Goal: Information Seeking & Learning: Learn about a topic

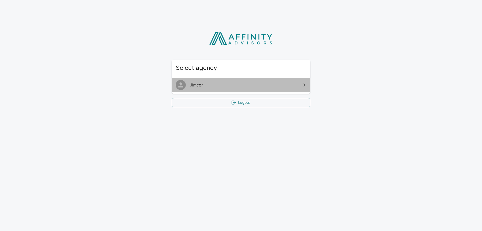
click at [230, 82] on span "Jimcor" at bounding box center [244, 85] width 108 height 6
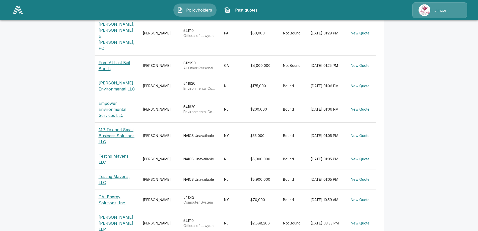
scroll to position [162, 0]
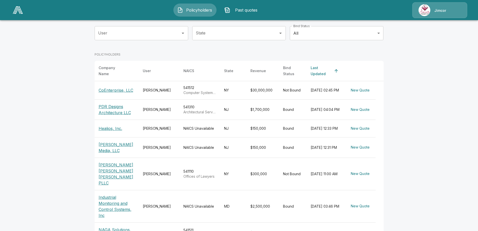
scroll to position [5, 0]
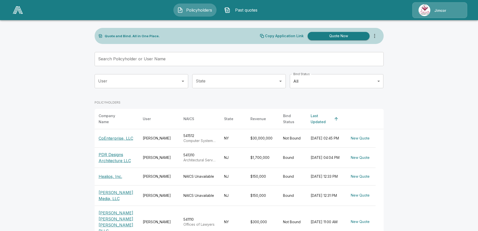
click at [138, 58] on div "Search Policyholder or User Name Search Policyholder or User Name" at bounding box center [239, 59] width 289 height 14
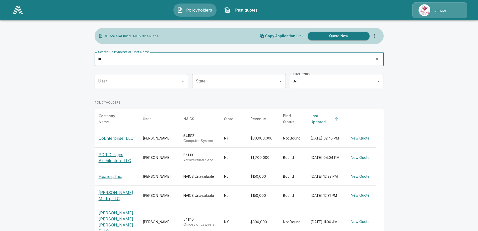
type input "***"
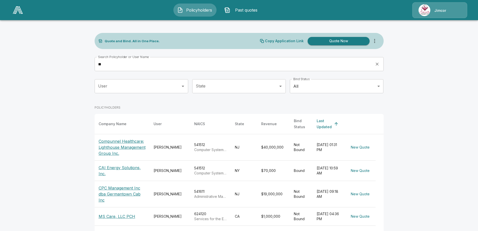
click at [116, 176] on p "CAI Energy Solutions, Inc." at bounding box center [122, 170] width 47 height 12
click at [114, 175] on p "CAI Energy Solutions, Inc." at bounding box center [122, 170] width 47 height 12
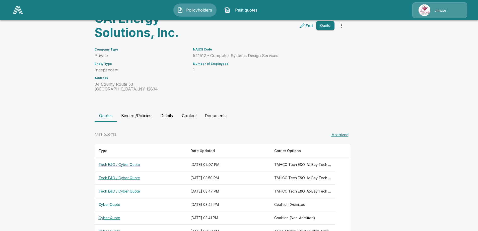
scroll to position [47, 0]
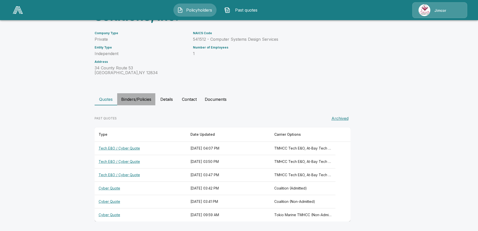
click at [148, 100] on button "Binders/Policies" at bounding box center [136, 99] width 38 height 12
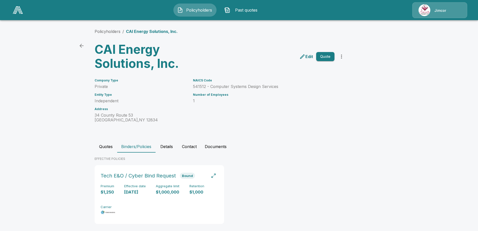
scroll to position [7, 0]
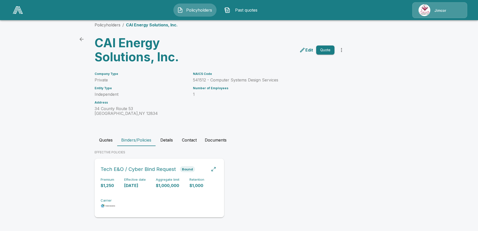
click at [184, 168] on span "Bound" at bounding box center [187, 169] width 15 height 4
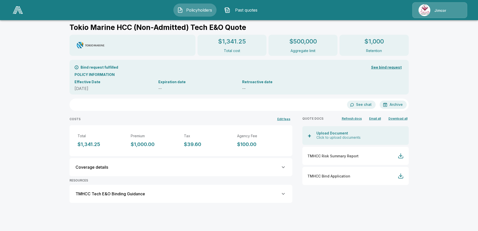
scroll to position [26, 0]
click at [284, 194] on icon at bounding box center [283, 193] width 6 height 6
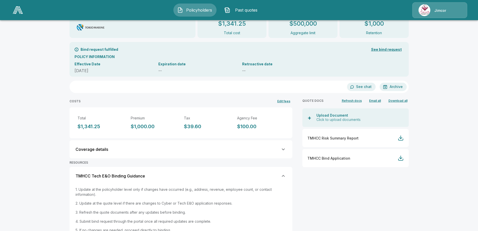
scroll to position [67, 0]
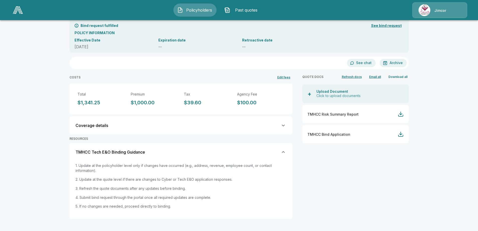
click at [403, 76] on button "Download all" at bounding box center [398, 76] width 22 height 7
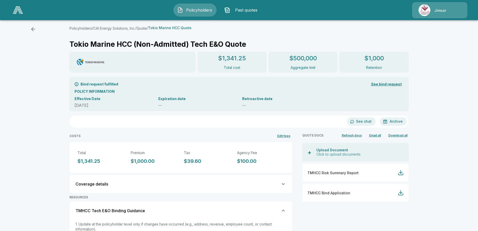
scroll to position [0, 0]
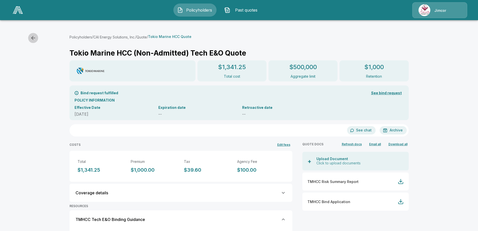
click at [32, 36] on icon "button" at bounding box center [33, 38] width 6 height 6
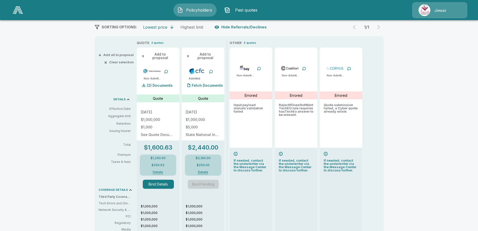
scroll to position [64, 0]
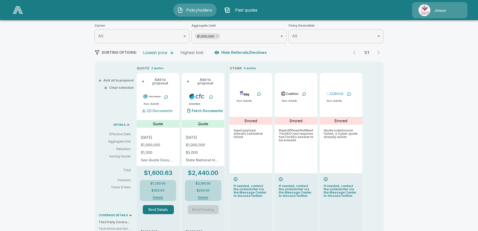
click at [151, 109] on p "(2) Documents" at bounding box center [160, 111] width 26 height 4
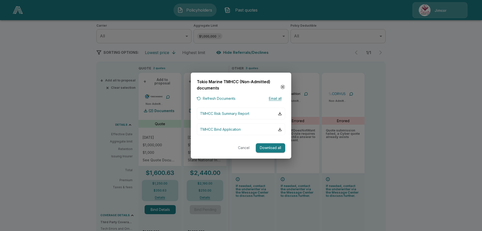
click at [282, 88] on icon "button" at bounding box center [282, 86] width 3 height 3
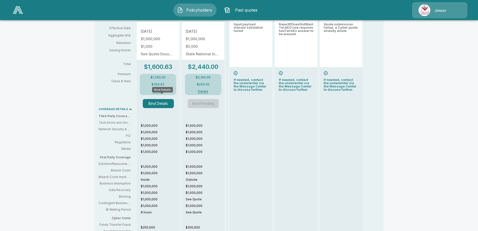
scroll to position [140, 0]
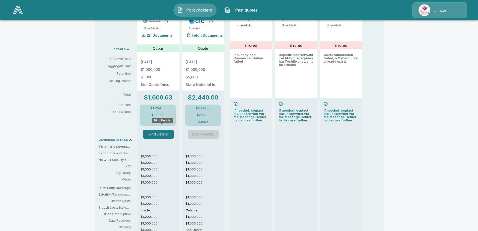
click at [165, 133] on button "Bind Details" at bounding box center [158, 134] width 31 height 9
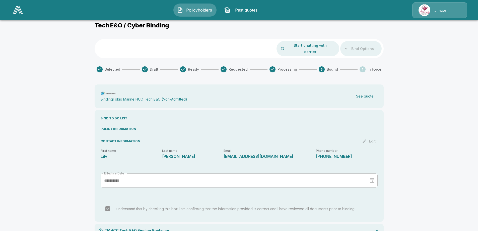
scroll to position [22, 0]
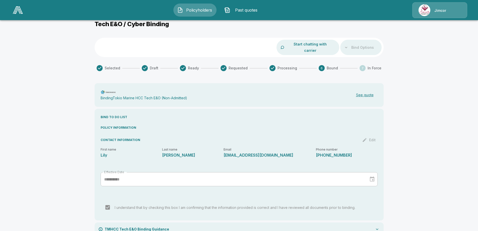
click at [378, 226] on icon at bounding box center [377, 228] width 5 height 5
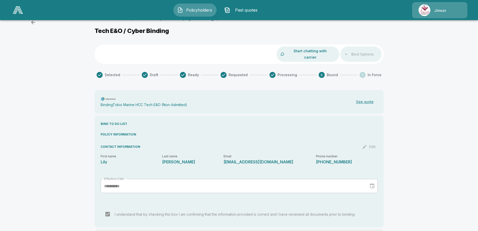
scroll to position [0, 0]
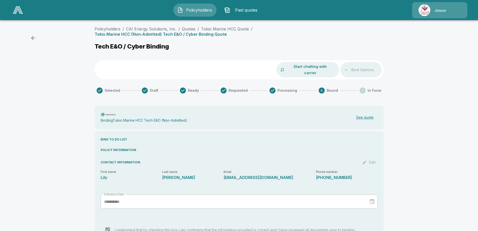
click at [122, 43] on p "Tech E&O / Cyber Binding" at bounding box center [132, 46] width 75 height 7
click at [227, 32] on p "Tokio Marine HCC (Non-Admitted) Tech E&O / Cyber Binding Quote" at bounding box center [161, 34] width 132 height 5
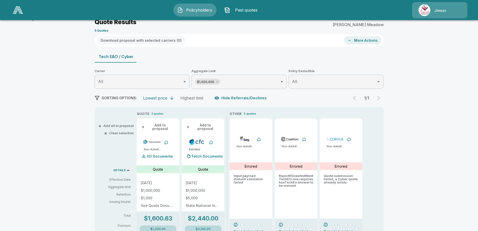
click at [355, 40] on button "More Actions" at bounding box center [363, 40] width 38 height 8
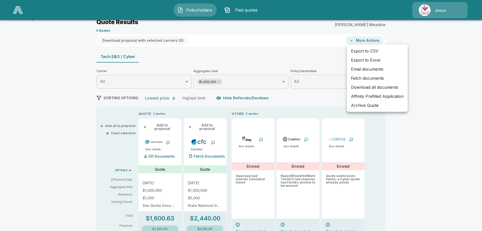
click at [302, 36] on div at bounding box center [241, 115] width 482 height 231
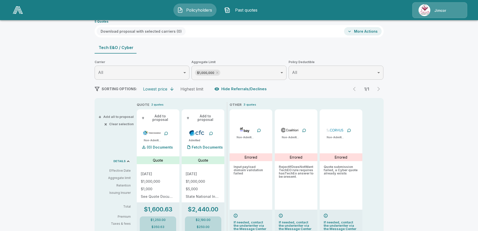
scroll to position [0, 0]
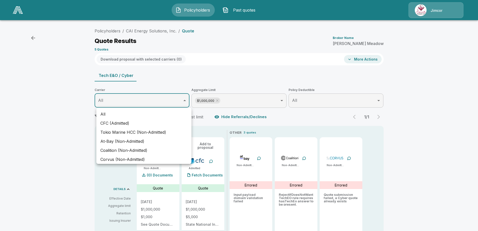
click at [150, 130] on li "Tokio Marine HCC (Non-Admitted)" at bounding box center [143, 132] width 95 height 9
type input "*******"
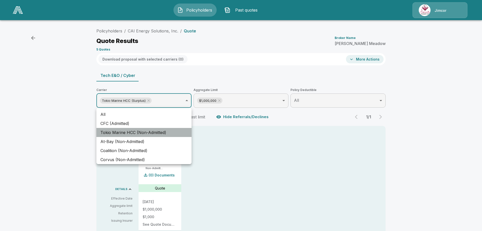
click at [161, 130] on li "Tokio Marine HCC (Non-Admitted)" at bounding box center [143, 132] width 95 height 9
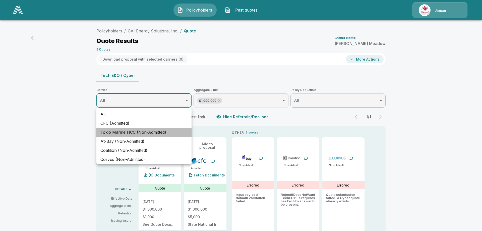
click at [164, 132] on li "Tokio Marine HCC (Non-Admitted)" at bounding box center [143, 132] width 95 height 9
type input "*******"
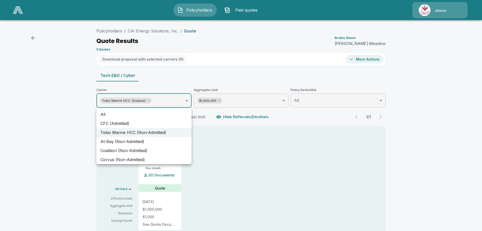
click at [271, 120] on div at bounding box center [241, 115] width 482 height 231
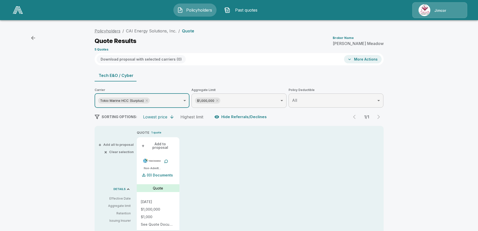
click at [113, 32] on link "Policyholders" at bounding box center [108, 30] width 26 height 5
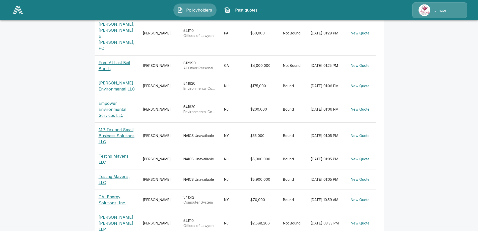
scroll to position [162, 0]
click at [149, 197] on div "Michelle Meadow" at bounding box center [159, 199] width 33 height 5
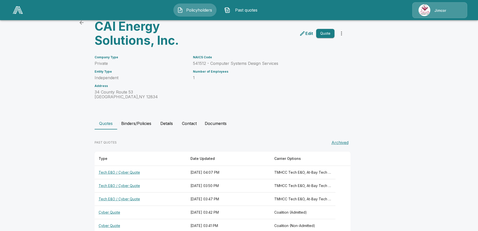
scroll to position [47, 0]
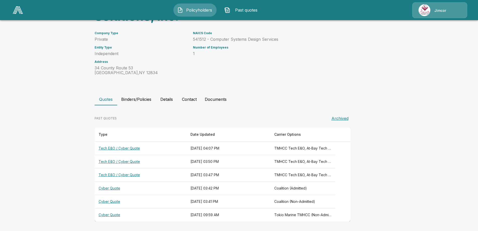
click at [140, 102] on button "Binders/Policies" at bounding box center [136, 99] width 38 height 12
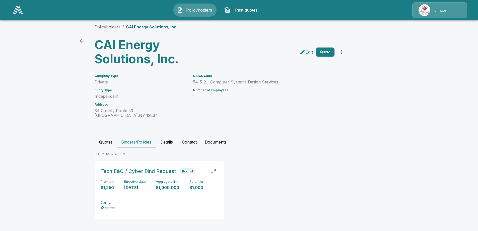
scroll to position [7, 0]
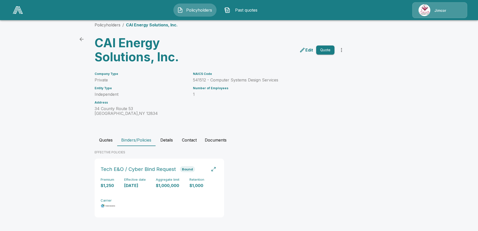
click at [170, 139] on button "Details" at bounding box center [166, 140] width 23 height 12
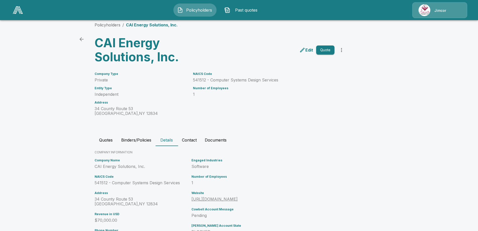
click at [104, 140] on button "Quotes" at bounding box center [106, 140] width 23 height 12
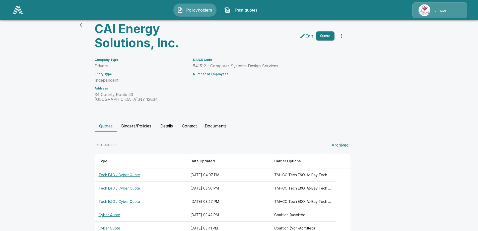
scroll to position [47, 0]
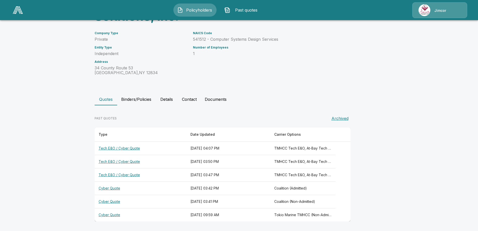
click at [145, 100] on button "Binders/Policies" at bounding box center [136, 99] width 38 height 12
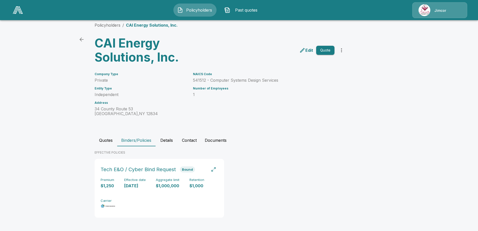
scroll to position [7, 0]
click at [216, 169] on div "button" at bounding box center [213, 168] width 5 height 5
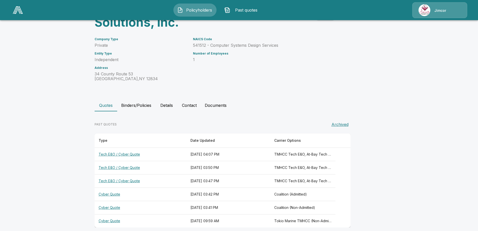
scroll to position [47, 0]
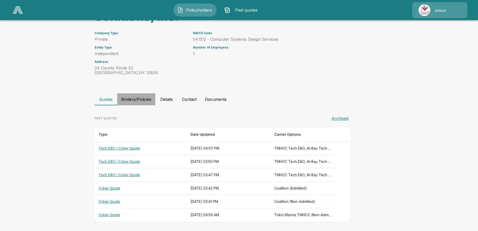
click at [143, 97] on button "Binders/Policies" at bounding box center [136, 99] width 38 height 12
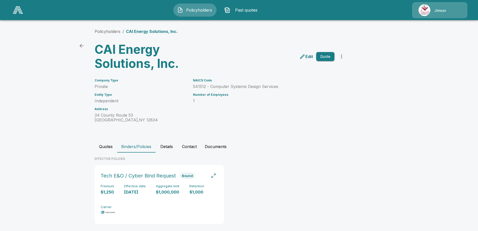
scroll to position [7, 0]
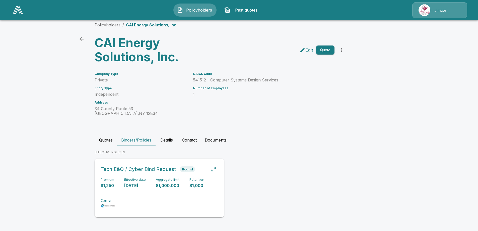
click at [162, 167] on h6 "Tech E&O / Cyber Bind Request" at bounding box center [138, 169] width 75 height 8
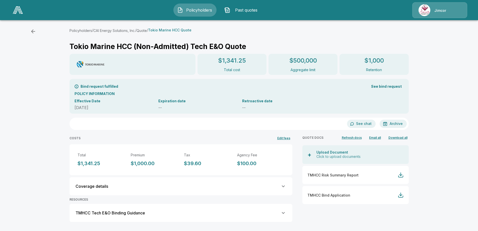
click at [377, 85] on button "See bind request" at bounding box center [386, 86] width 35 height 9
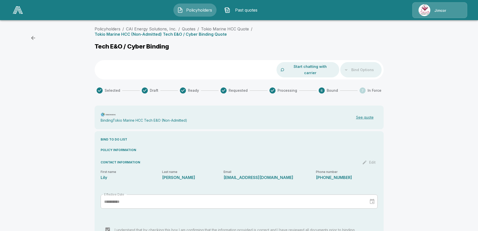
click at [335, 88] on span "Bound" at bounding box center [332, 90] width 11 height 5
click at [323, 89] on text "6" at bounding box center [322, 91] width 2 height 4
click at [357, 62] on div "Bind Options" at bounding box center [360, 69] width 41 height 15
click at [227, 32] on p "Tokio Marine HCC (Non-Admitted) Tech E&O / Cyber Binding Quote" at bounding box center [161, 34] width 132 height 5
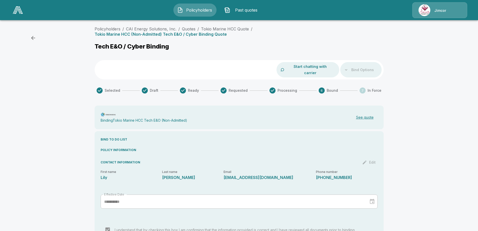
click at [227, 32] on p "Tokio Marine HCC (Non-Admitted) Tech E&O / Cyber Binding Quote" at bounding box center [161, 34] width 132 height 5
click at [198, 10] on span "Policyholders" at bounding box center [199, 10] width 28 height 6
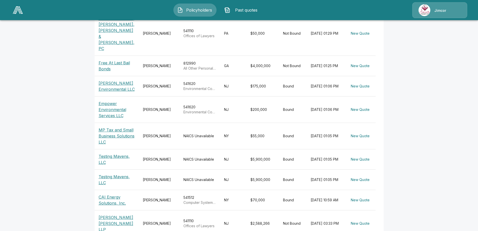
scroll to position [162, 0]
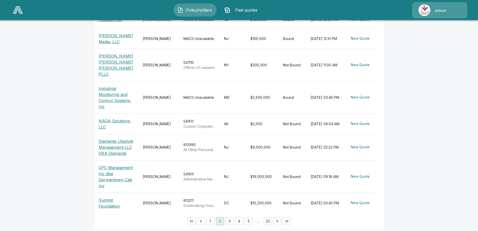
scroll to position [156, 0]
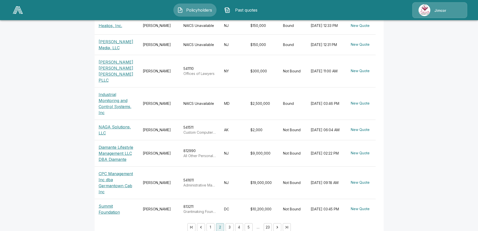
click at [230, 223] on button "3" at bounding box center [230, 227] width 8 height 8
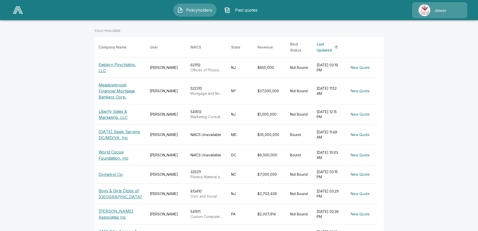
scroll to position [148, 0]
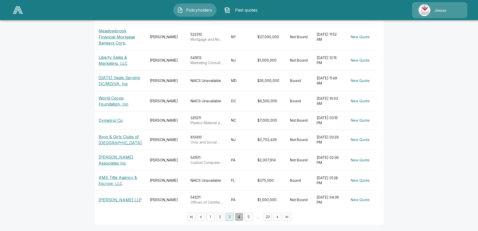
click at [242, 218] on button "4" at bounding box center [239, 217] width 8 height 8
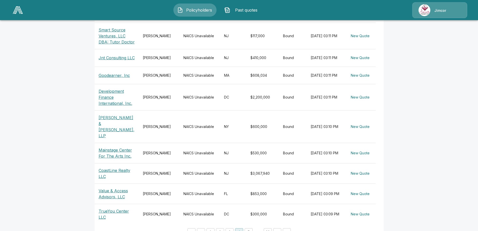
click at [190, 228] on button "Go to first page" at bounding box center [192, 232] width 8 height 8
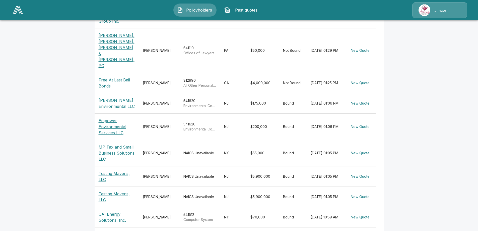
scroll to position [155, 0]
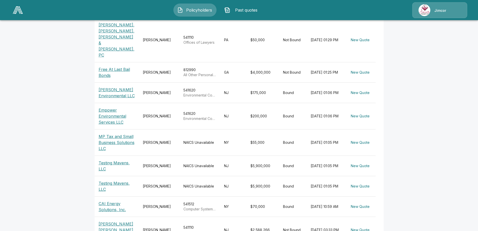
click at [110, 200] on p "CAI Energy Solutions, Inc." at bounding box center [117, 206] width 36 height 12
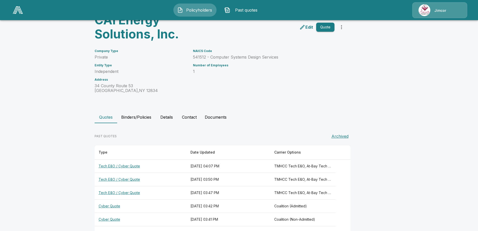
scroll to position [47, 0]
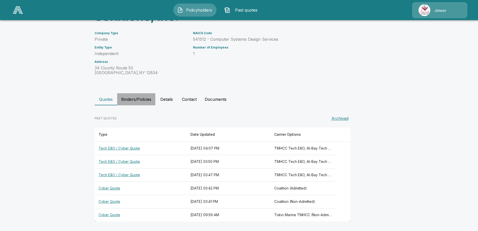
click at [131, 99] on button "Binders/Policies" at bounding box center [136, 99] width 38 height 12
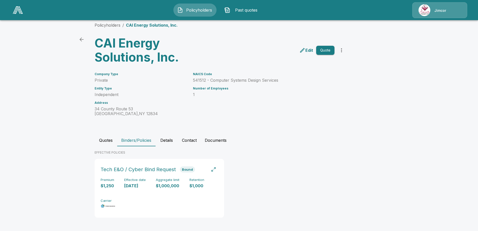
scroll to position [7, 0]
click at [111, 139] on button "Quotes" at bounding box center [106, 140] width 23 height 12
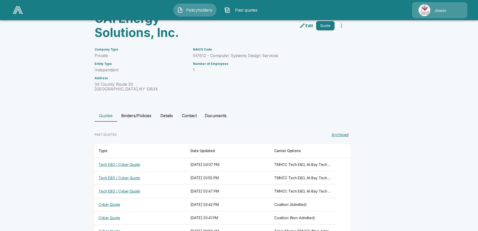
scroll to position [32, 0]
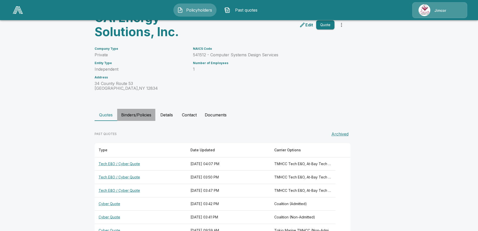
click at [141, 117] on button "Binders/Policies" at bounding box center [136, 115] width 38 height 12
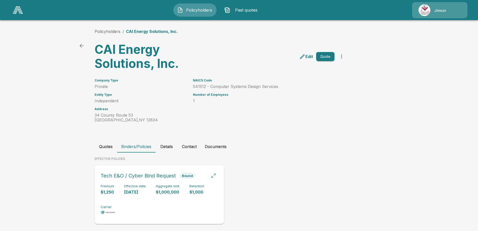
click at [215, 176] on div "button" at bounding box center [213, 175] width 5 height 5
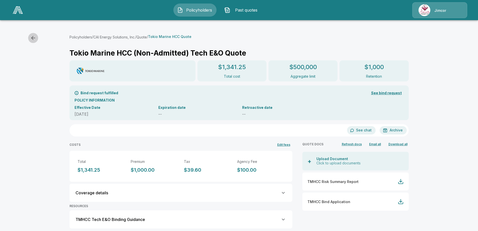
click at [35, 39] on icon "button" at bounding box center [33, 38] width 6 height 6
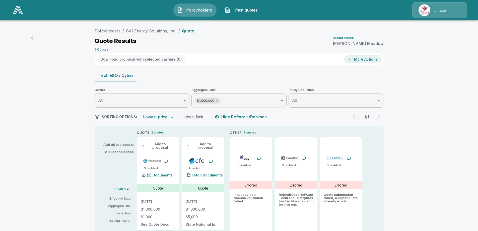
click at [34, 38] on icon "button" at bounding box center [33, 38] width 4 height 4
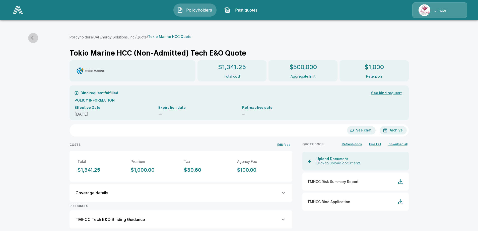
click at [33, 37] on icon "button" at bounding box center [33, 38] width 6 height 6
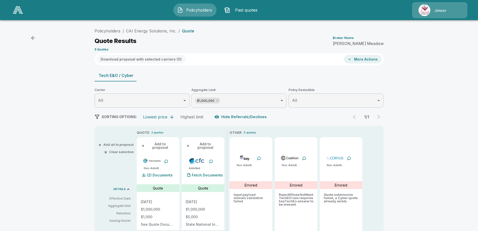
click at [35, 38] on icon "button" at bounding box center [33, 38] width 6 height 6
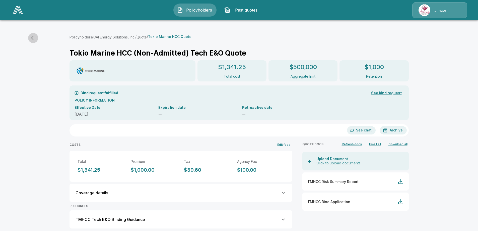
click at [35, 38] on icon "button" at bounding box center [33, 38] width 6 height 6
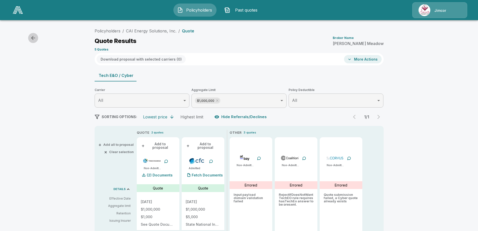
click at [35, 38] on icon "button" at bounding box center [33, 38] width 6 height 6
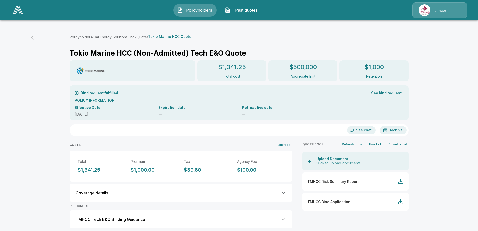
click at [35, 38] on icon "button" at bounding box center [33, 38] width 6 height 6
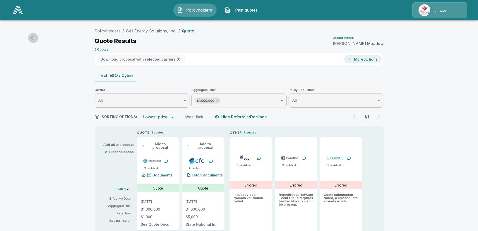
click at [32, 34] on button "button" at bounding box center [33, 38] width 10 height 10
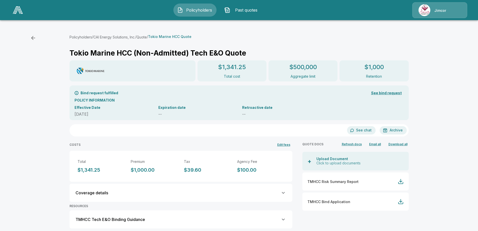
click at [32, 36] on icon "button" at bounding box center [33, 38] width 6 height 6
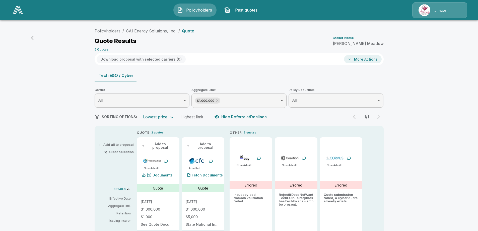
click at [31, 35] on icon "button" at bounding box center [33, 38] width 6 height 6
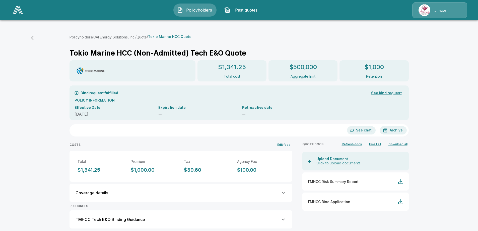
click at [32, 37] on icon "button" at bounding box center [33, 38] width 4 height 4
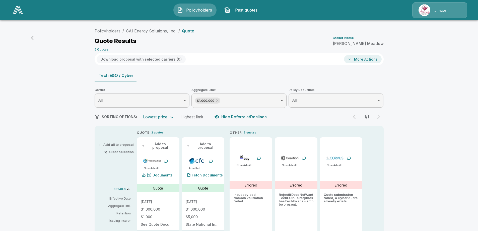
click at [32, 37] on icon "button" at bounding box center [33, 38] width 4 height 4
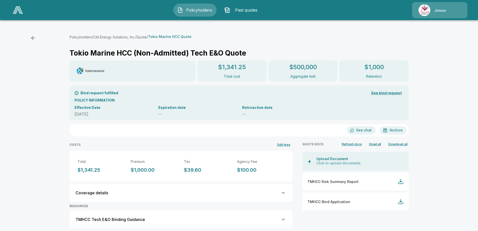
click at [192, 9] on span "Policyholders" at bounding box center [199, 10] width 28 height 6
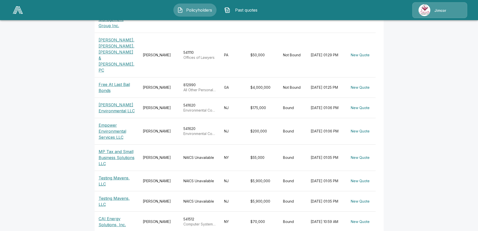
scroll to position [162, 0]
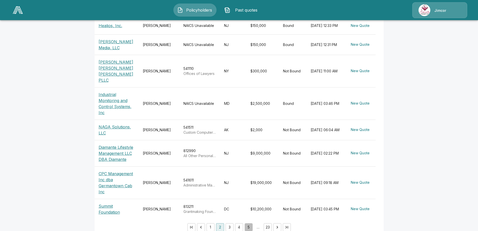
click at [248, 223] on button "5" at bounding box center [249, 227] width 8 height 8
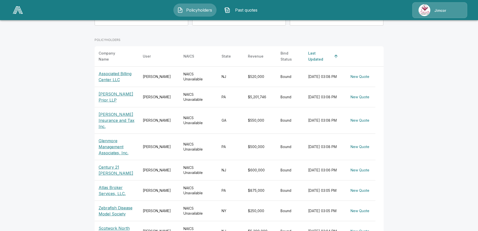
scroll to position [126, 0]
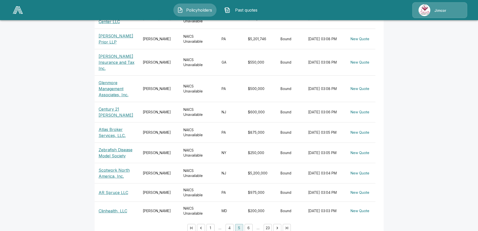
click at [194, 225] on icon "Go to first page" at bounding box center [191, 227] width 5 height 5
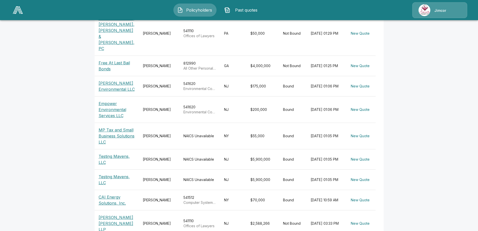
scroll to position [162, 0]
click at [108, 193] on p "CAI Energy Solutions, Inc." at bounding box center [117, 199] width 36 height 12
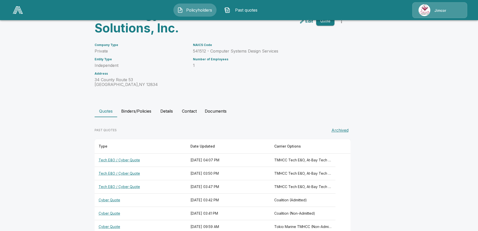
scroll to position [47, 0]
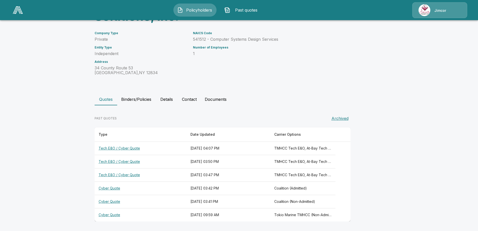
click at [146, 99] on button "Binders/Policies" at bounding box center [136, 99] width 38 height 12
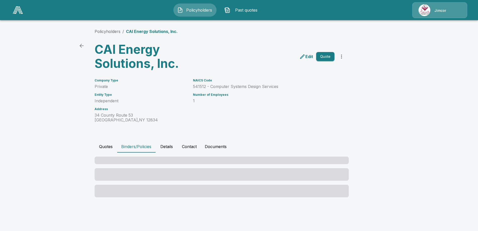
scroll to position [0, 0]
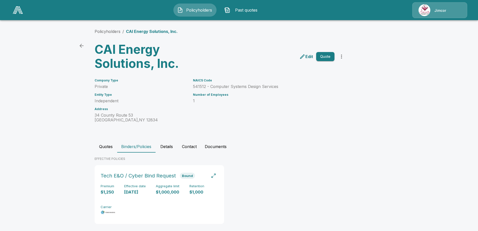
click at [81, 43] on icon "back" at bounding box center [82, 46] width 6 height 6
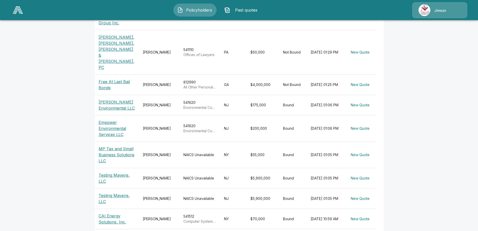
scroll to position [162, 0]
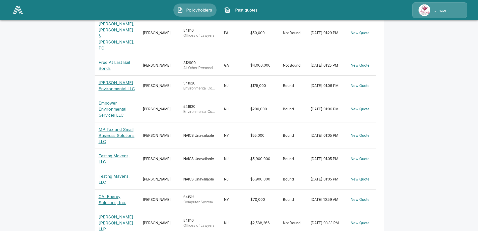
click at [156, 197] on div "[PERSON_NAME]" at bounding box center [159, 199] width 33 height 5
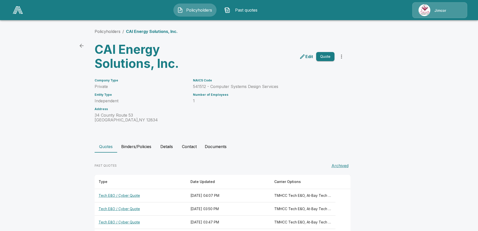
click at [135, 145] on button "Binders/Policies" at bounding box center [136, 146] width 38 height 12
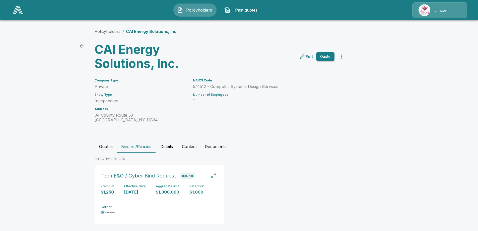
click at [108, 146] on button "Quotes" at bounding box center [106, 146] width 23 height 12
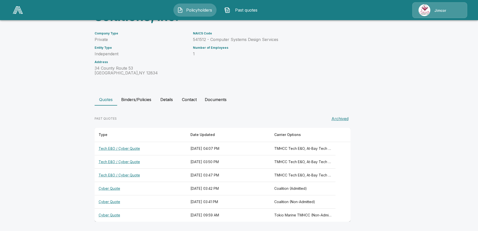
scroll to position [47, 0]
click at [124, 147] on th "Tech E&O / Cyber Quote" at bounding box center [141, 148] width 92 height 13
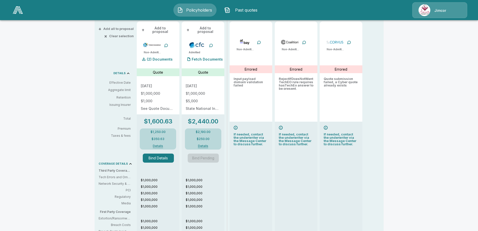
scroll to position [114, 0]
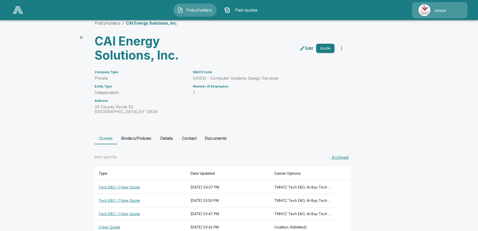
scroll to position [47, 0]
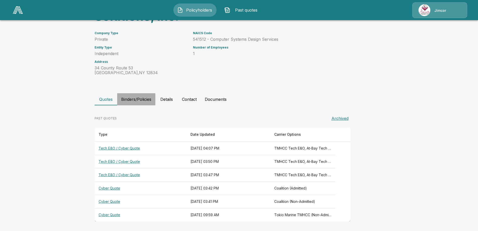
click at [140, 97] on button "Binders/Policies" at bounding box center [136, 99] width 38 height 12
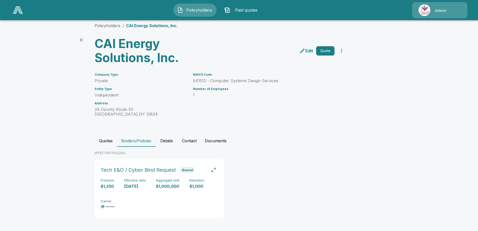
scroll to position [7, 0]
click at [166, 138] on button "Details" at bounding box center [166, 140] width 23 height 12
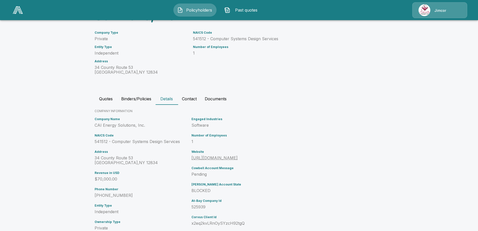
scroll to position [63, 0]
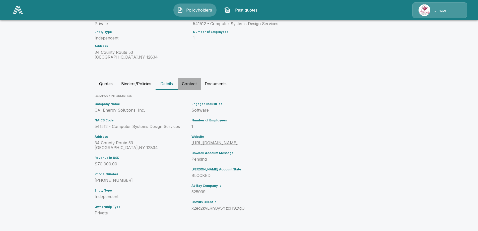
click at [193, 84] on button "Contact" at bounding box center [189, 84] width 23 height 12
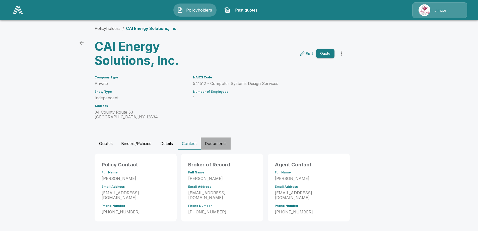
click at [216, 144] on button "Documents" at bounding box center [216, 143] width 30 height 12
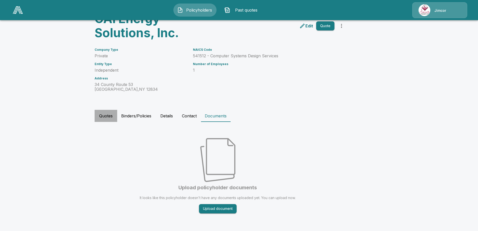
click at [111, 116] on button "Quotes" at bounding box center [106, 116] width 23 height 12
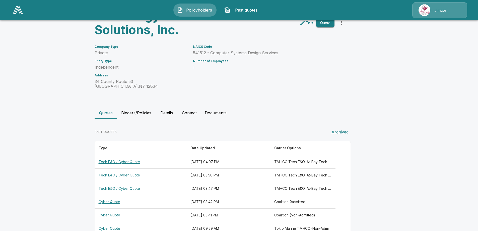
scroll to position [47, 0]
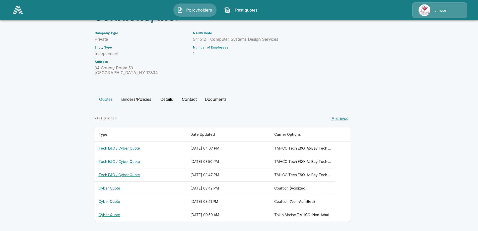
click at [135, 102] on button "Binders/Policies" at bounding box center [136, 99] width 38 height 12
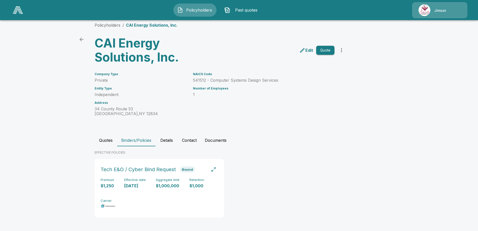
scroll to position [7, 0]
click at [107, 140] on button "Quotes" at bounding box center [106, 140] width 23 height 12
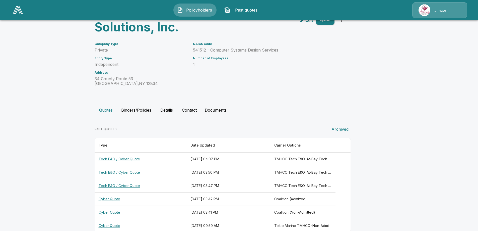
scroll to position [47, 0]
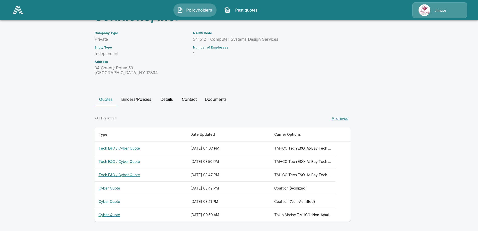
click at [149, 97] on button "Binders/Policies" at bounding box center [136, 99] width 38 height 12
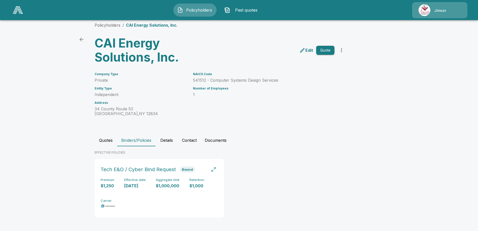
scroll to position [7, 0]
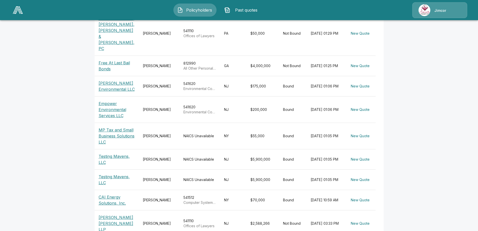
scroll to position [162, 0]
click at [108, 153] on p "Testing Mavens, LLC" at bounding box center [117, 159] width 36 height 12
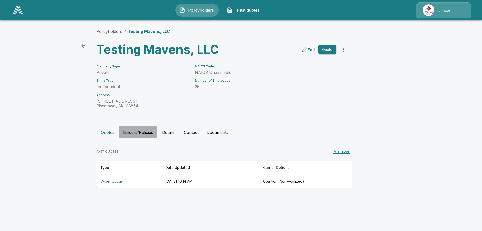
click at [138, 133] on button "Binders/Policies" at bounding box center [138, 132] width 38 height 12
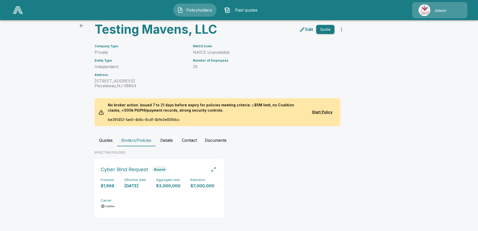
scroll to position [20, 0]
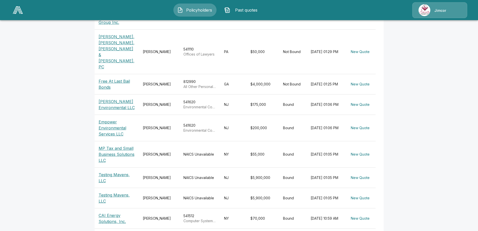
scroll to position [162, 0]
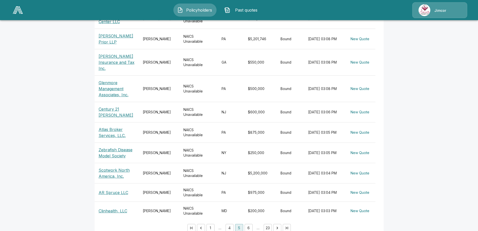
click at [106, 189] on p "AR Spruce LLC" at bounding box center [114, 192] width 30 height 6
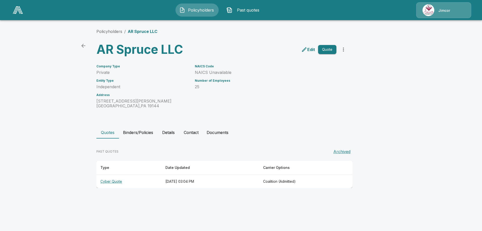
click at [147, 132] on button "Binders/Policies" at bounding box center [138, 132] width 38 height 12
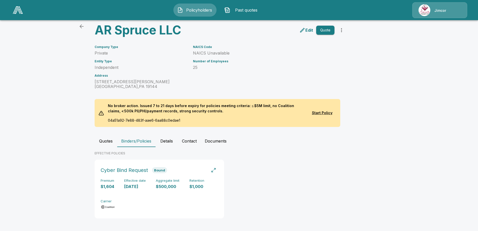
scroll to position [20, 0]
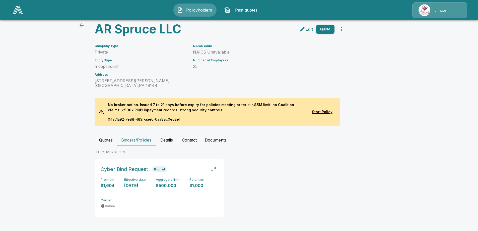
click at [217, 139] on button "Documents" at bounding box center [216, 140] width 30 height 12
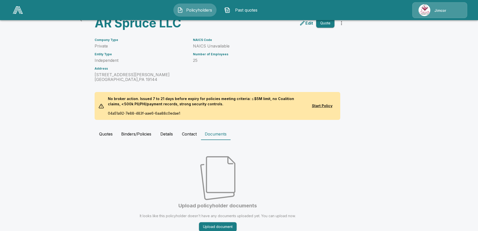
scroll to position [44, 0]
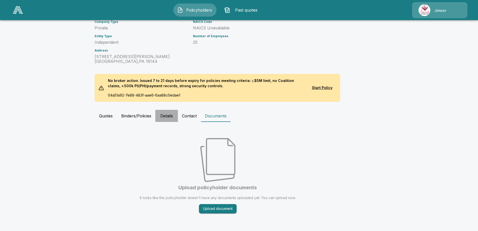
click at [165, 116] on button "Details" at bounding box center [166, 116] width 23 height 12
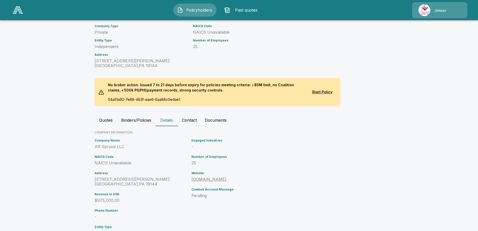
scroll to position [26, 0]
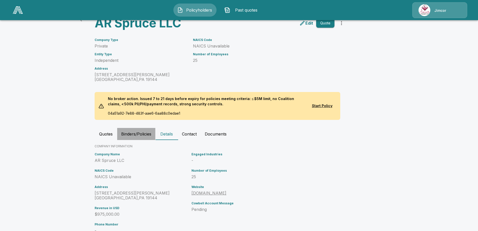
click at [137, 133] on button "Binders/Policies" at bounding box center [136, 134] width 38 height 12
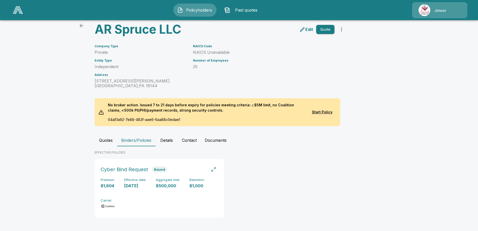
scroll to position [20, 0]
click at [104, 139] on button "Quotes" at bounding box center [106, 140] width 23 height 12
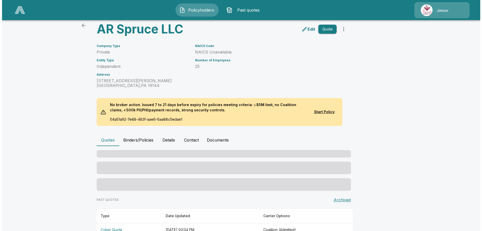
scroll to position [0, 0]
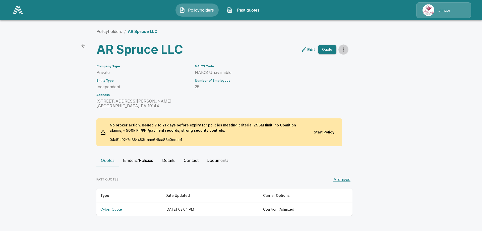
click at [344, 49] on icon "more" at bounding box center [343, 49] width 6 height 6
click at [247, 59] on div "NAICS Code NAICS Unavailable Number of Employees 25" at bounding box center [263, 83] width 148 height 50
click at [85, 45] on icon "back" at bounding box center [83, 46] width 6 height 6
